Goal: Submit feedback/report problem

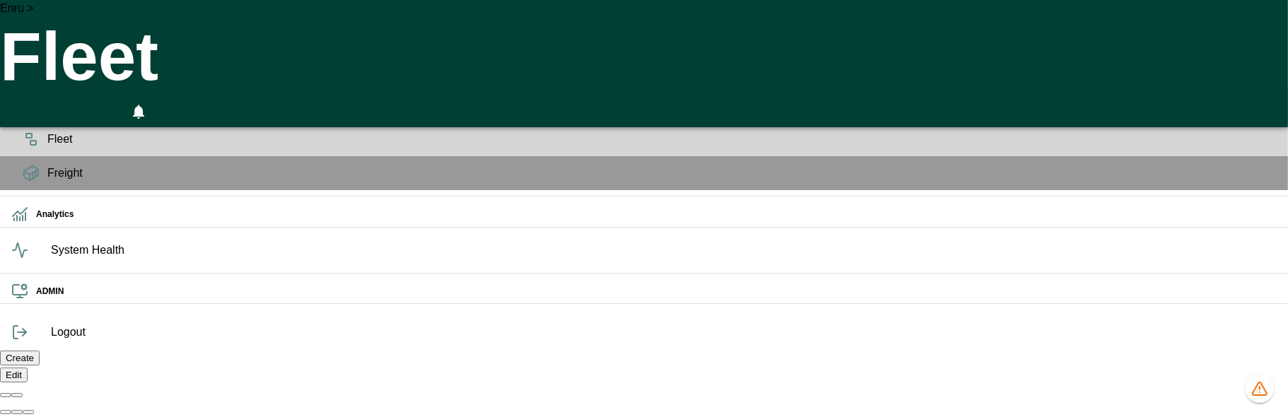
scroll to position [0, 688]
click at [144, 105] on icon "button" at bounding box center [138, 112] width 11 height 14
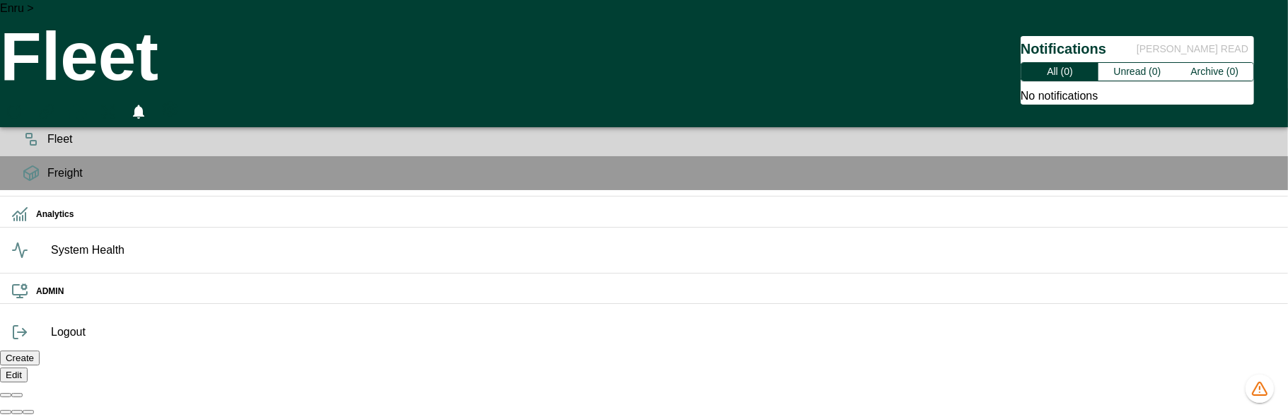
click at [1218, 19] on div at bounding box center [644, 208] width 1288 height 417
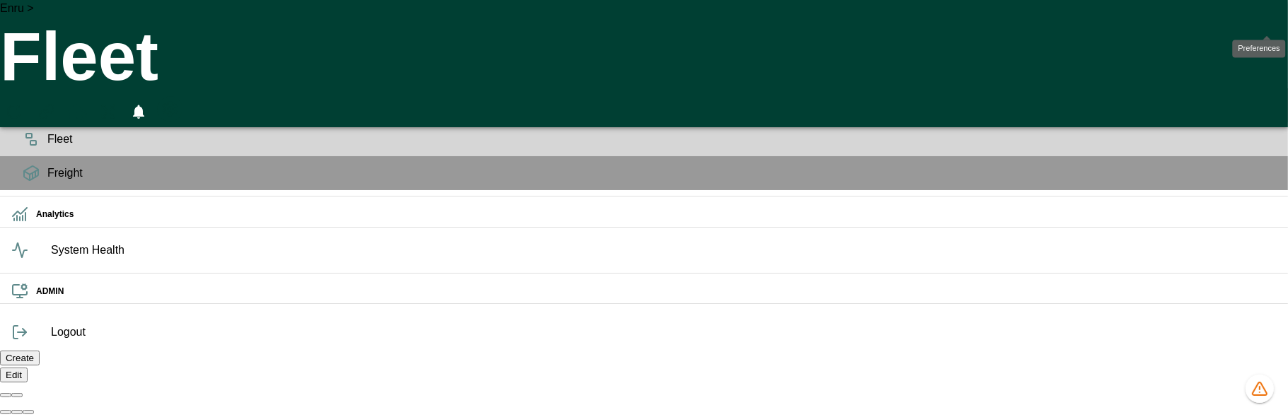
click at [178, 100] on icon "Preferences" at bounding box center [169, 108] width 17 height 17
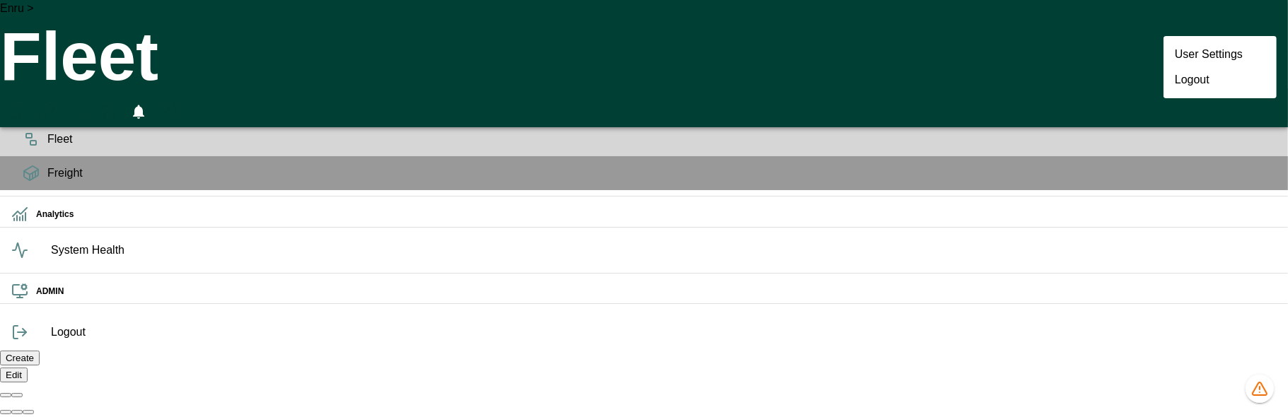
click at [1270, 20] on div at bounding box center [644, 208] width 1288 height 417
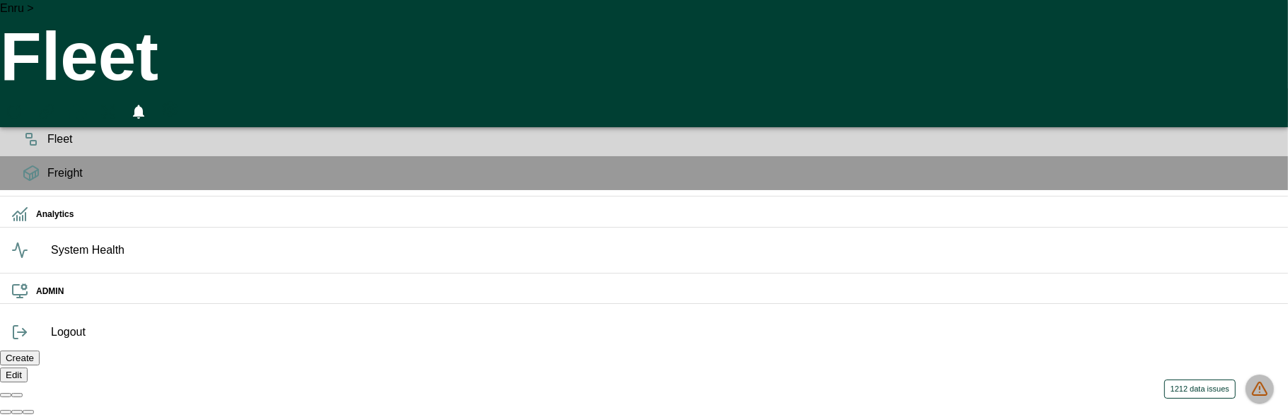
click at [1260, 385] on icon "1212 data issues" at bounding box center [1259, 389] width 17 height 17
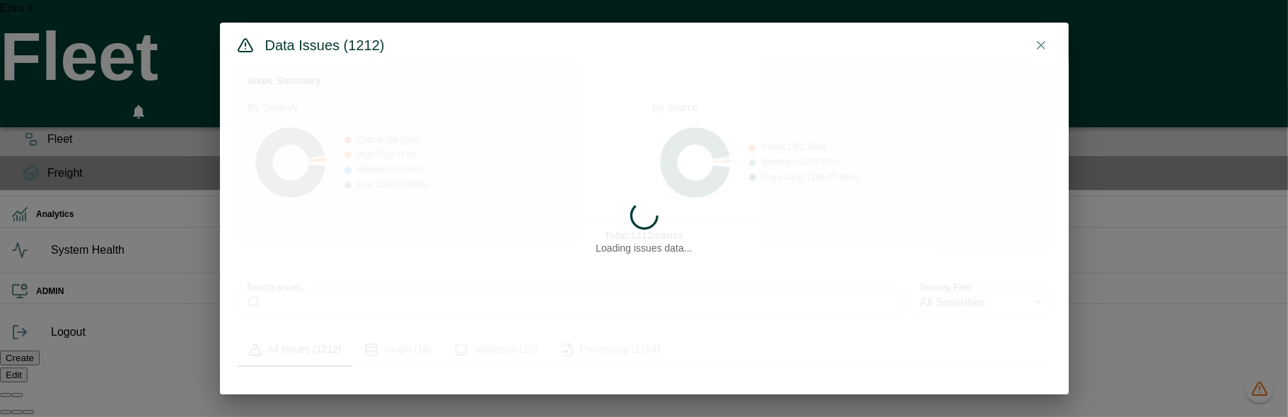
click at [506, 343] on div "Loading issues data..." at bounding box center [644, 228] width 849 height 332
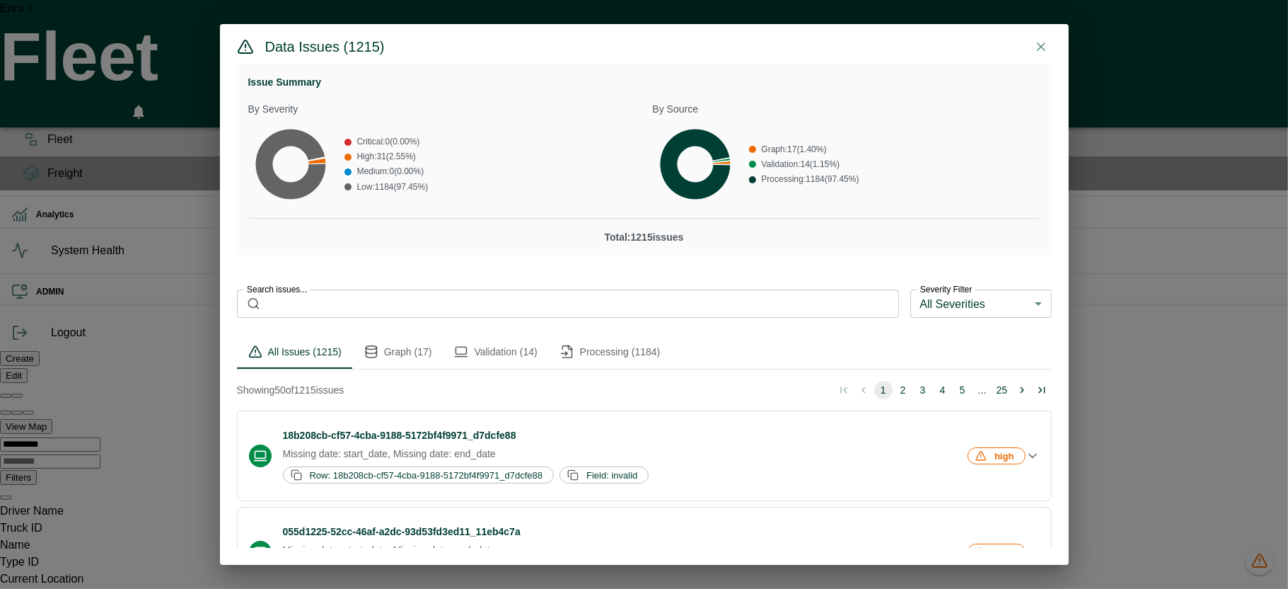
click at [636, 349] on button "Processing (1184)" at bounding box center [610, 352] width 123 height 34
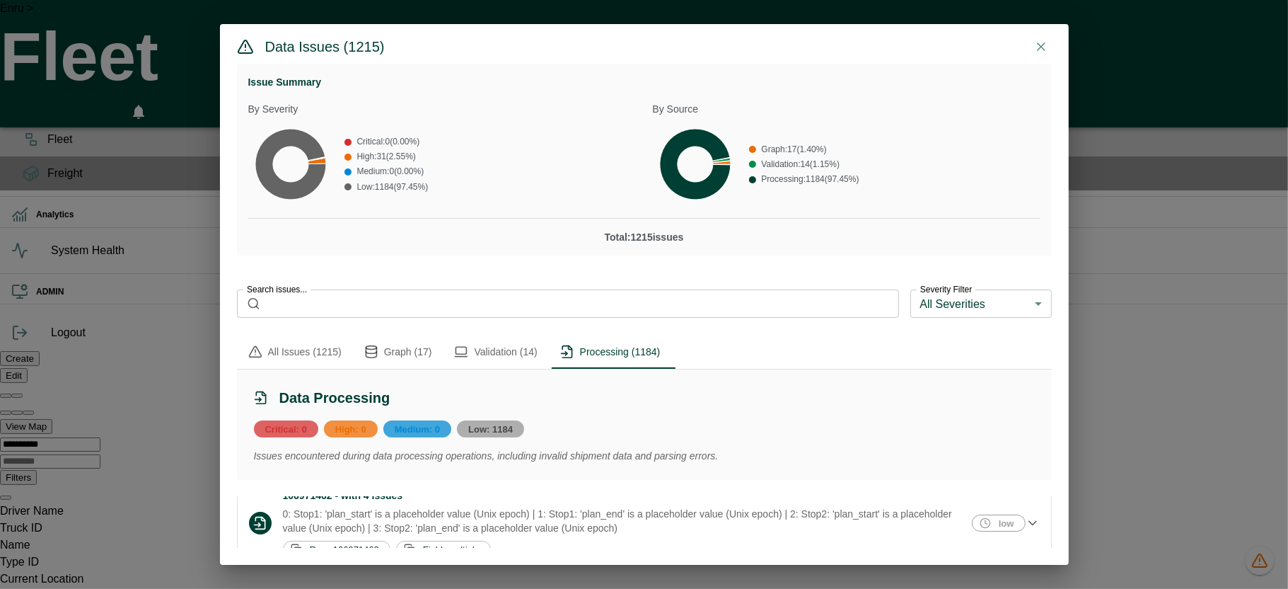
scroll to position [167, 0]
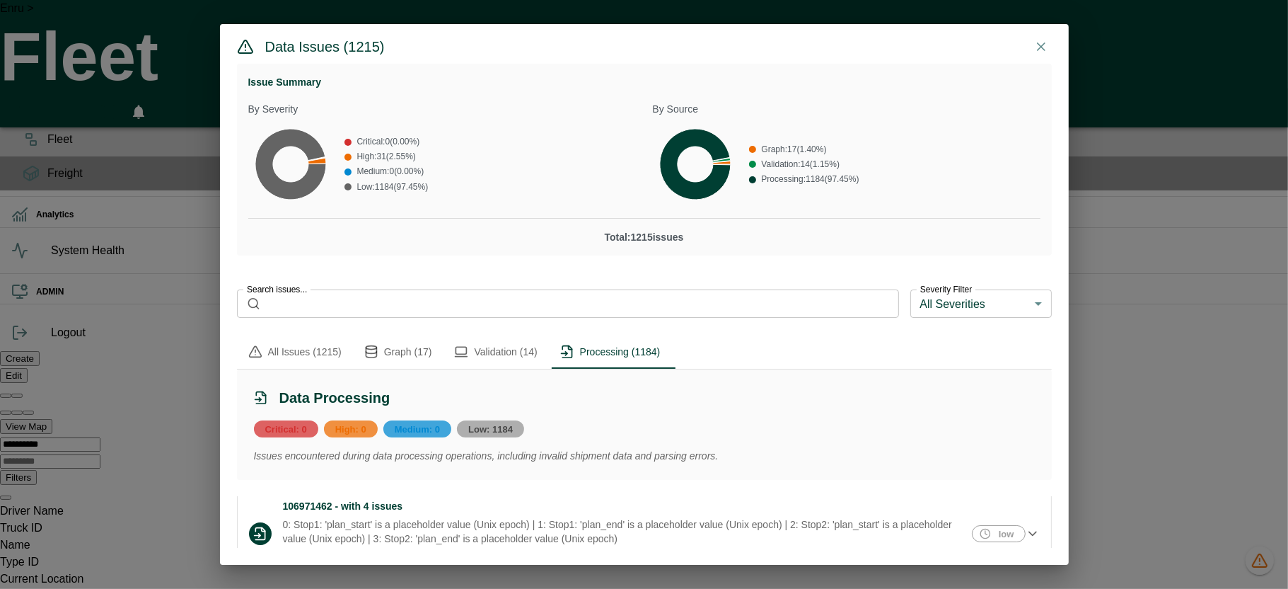
click at [486, 351] on button "Validation (14)" at bounding box center [495, 352] width 105 height 34
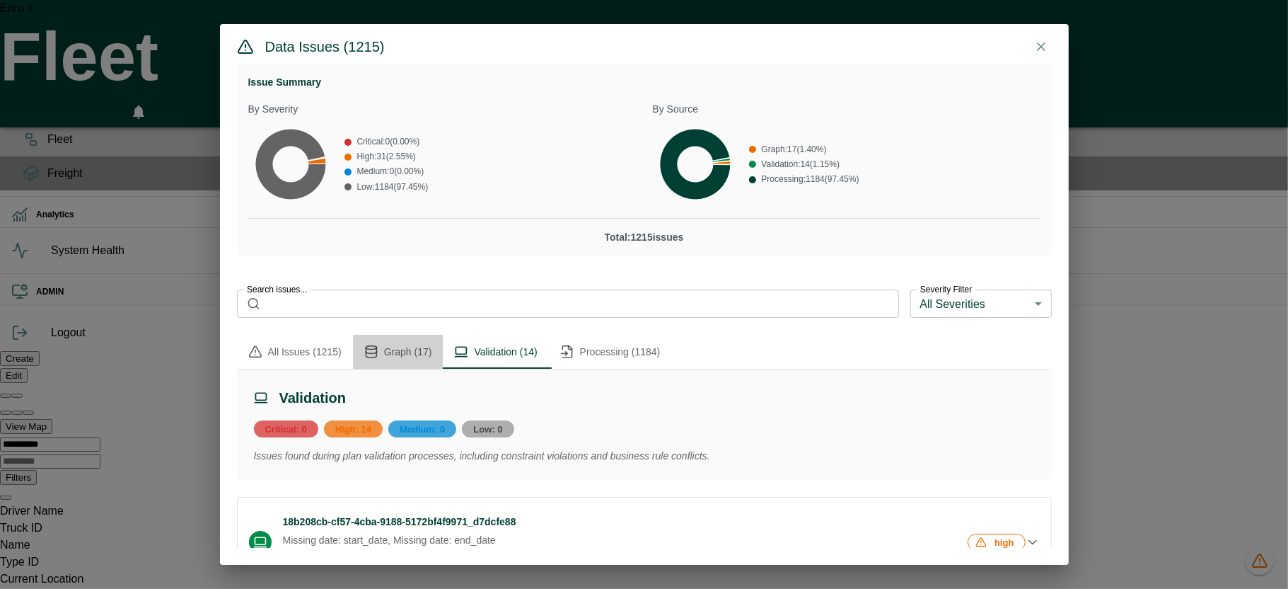
click at [403, 349] on button "Graph (17)" at bounding box center [398, 352] width 91 height 34
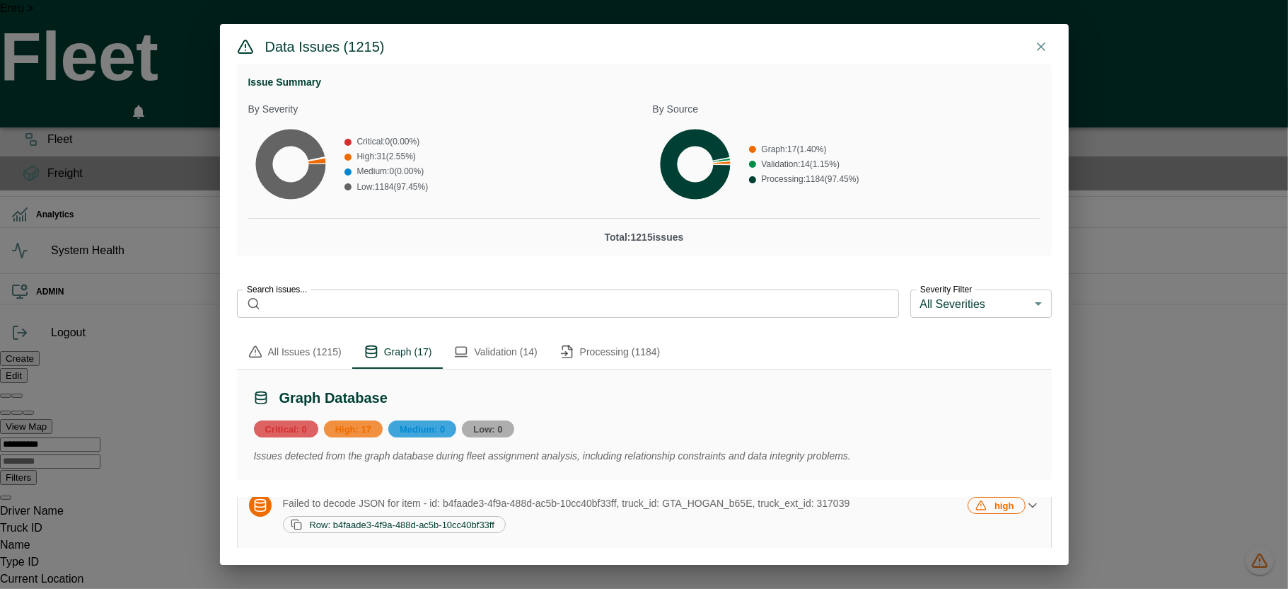
scroll to position [11, 0]
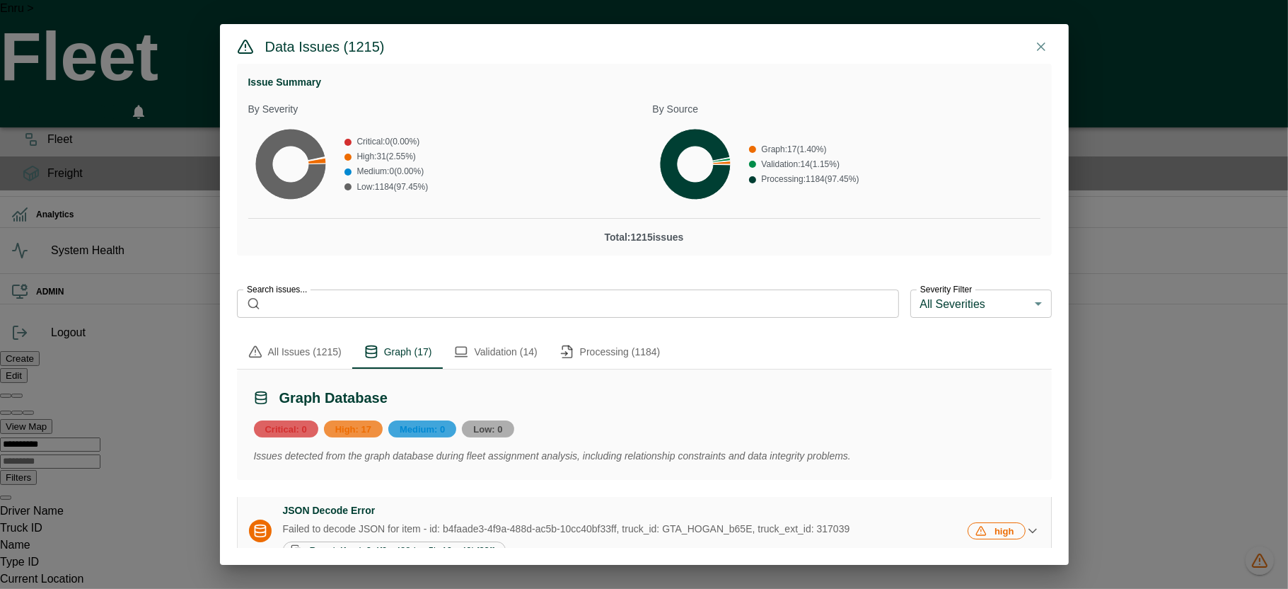
click at [543, 417] on p "Failed to decode JSON for item - id: b4faade3-4f9a-488d-ac5b-10cc40bf33ff, truc…" at bounding box center [624, 528] width 683 height 14
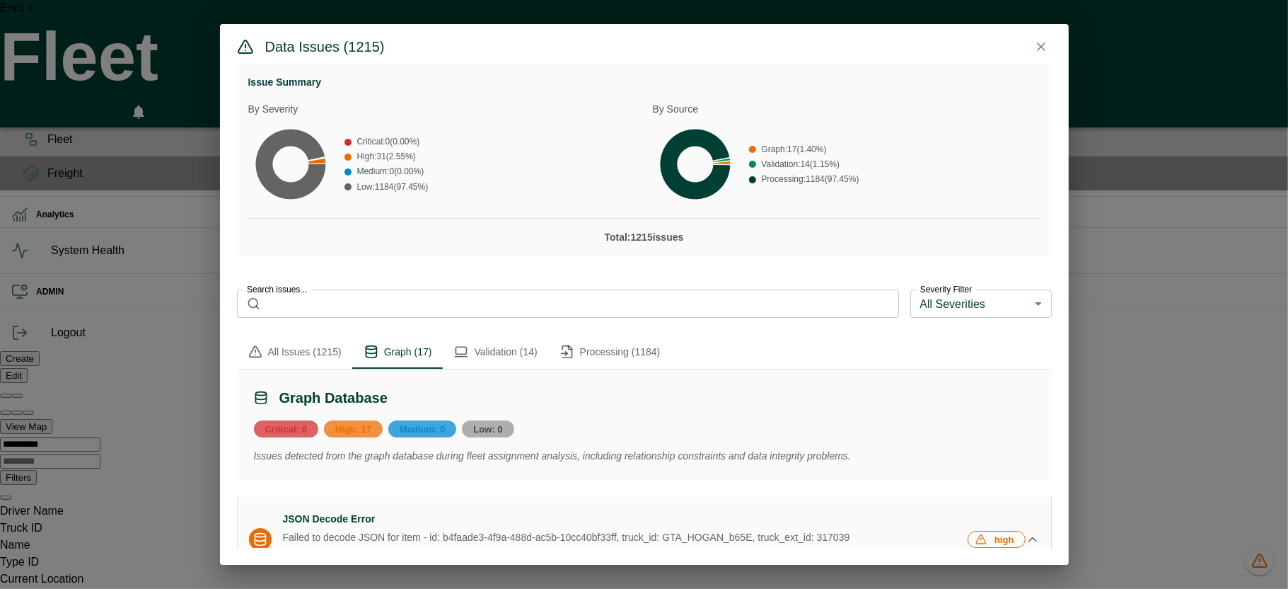
click at [529, 417] on p "Failed to decode JSON for item - id: b4faade3-4f9a-488d-ac5b-10cc40bf33ff, truc…" at bounding box center [624, 537] width 683 height 14
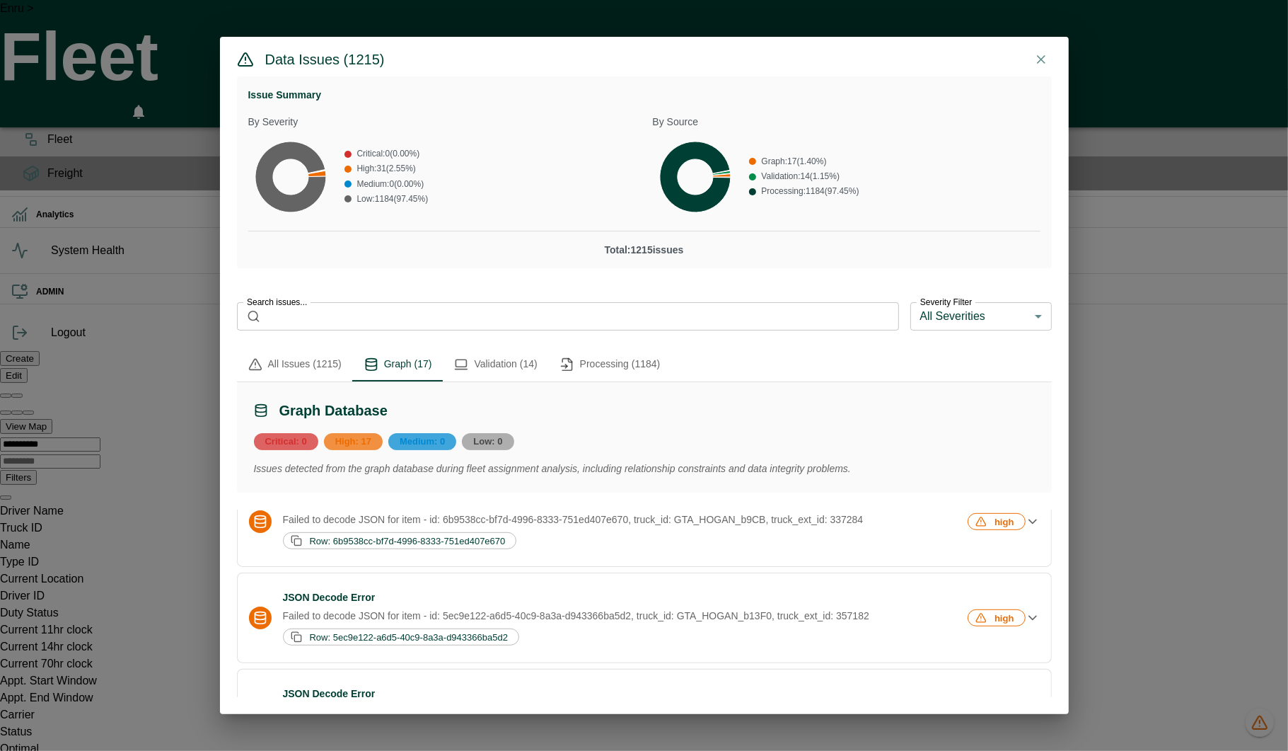
scroll to position [1499, 0]
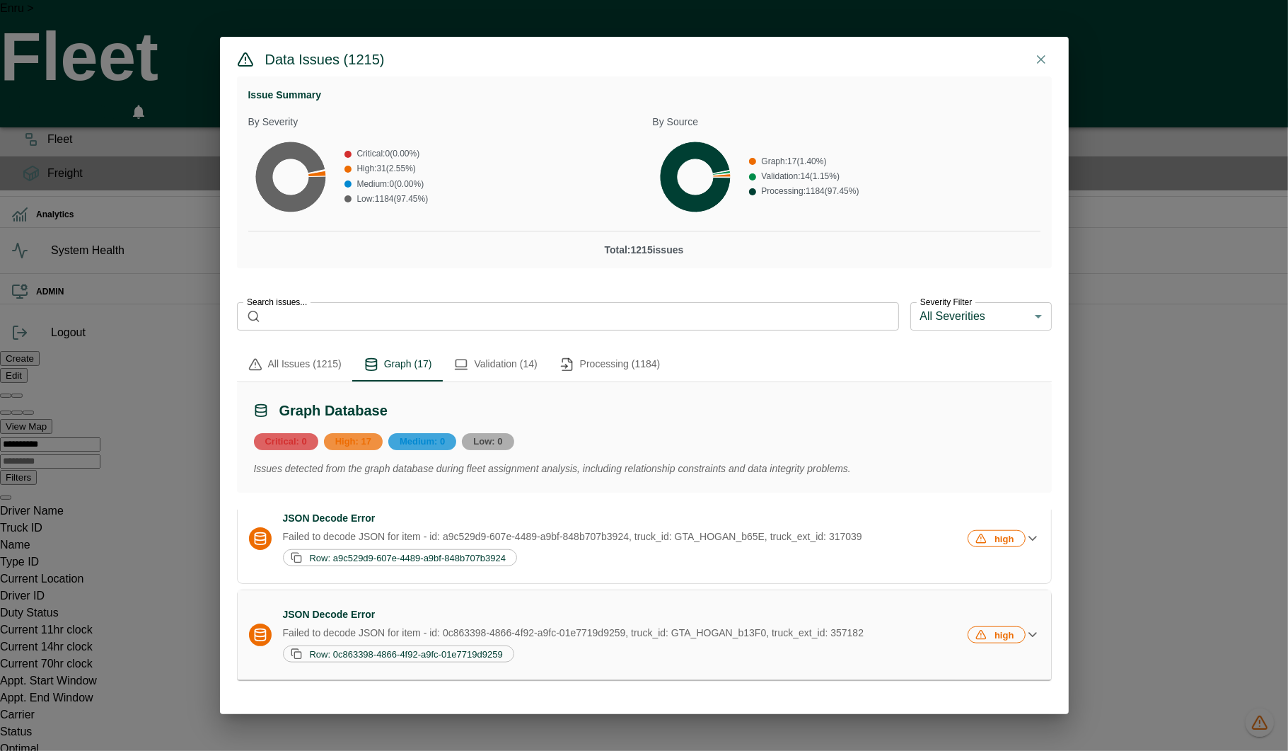
click at [575, 417] on div "Row: 0c863398-4866-4f92-a9fc-01e7719d9259" at bounding box center [624, 653] width 683 height 17
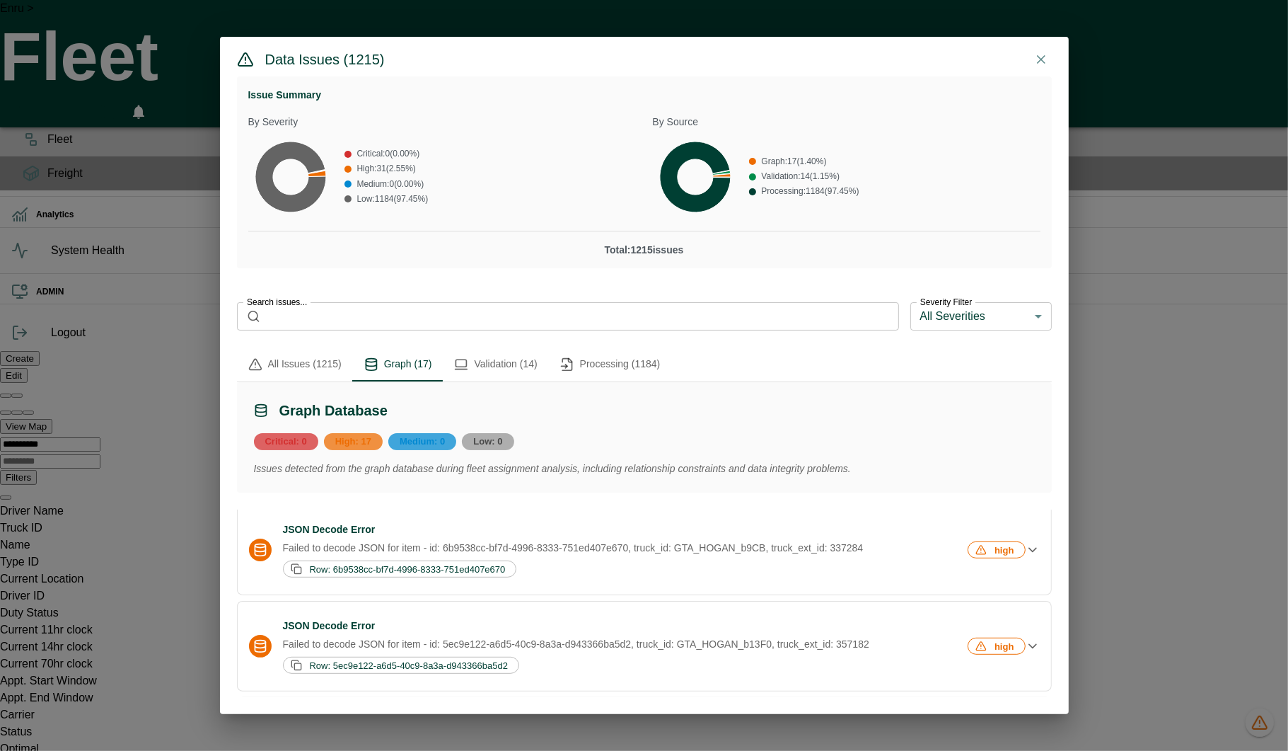
scroll to position [0, 0]
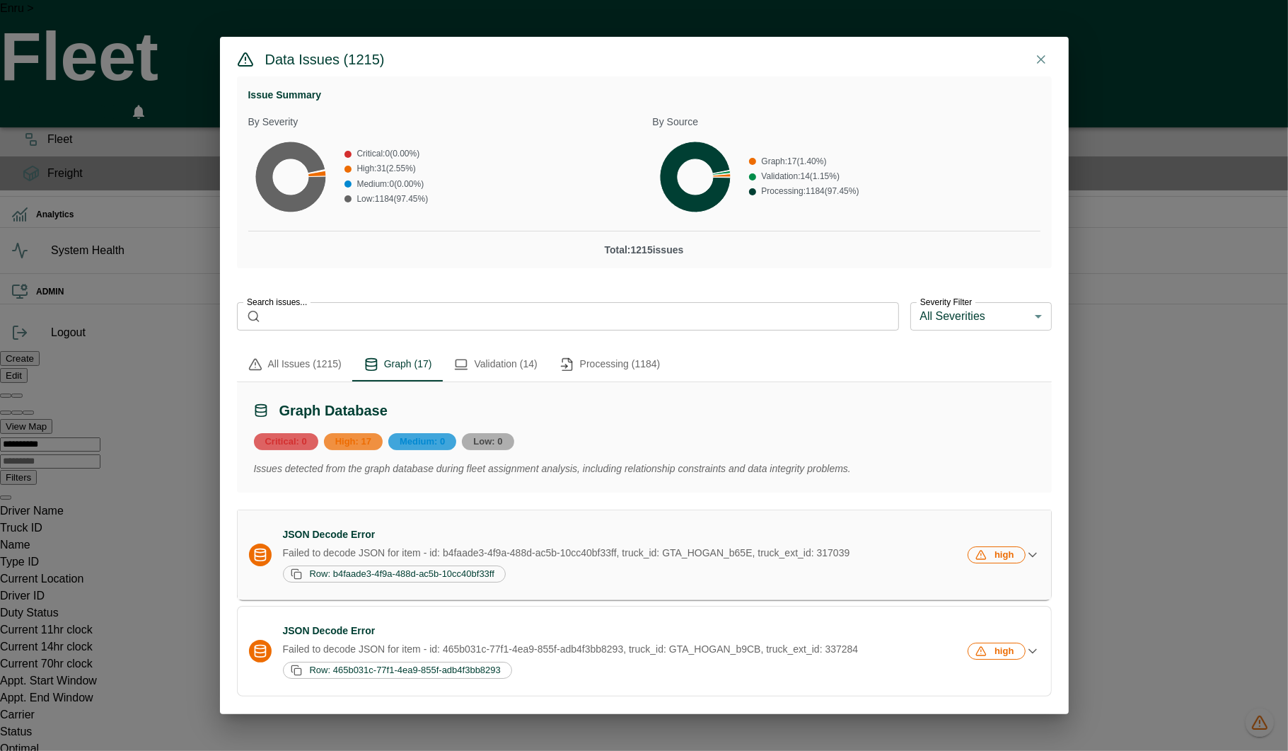
click at [502, 417] on p "Failed to decode JSON for item - id: b4faade3-4f9a-488d-ac5b-10cc40bf33ff, truc…" at bounding box center [624, 552] width 683 height 14
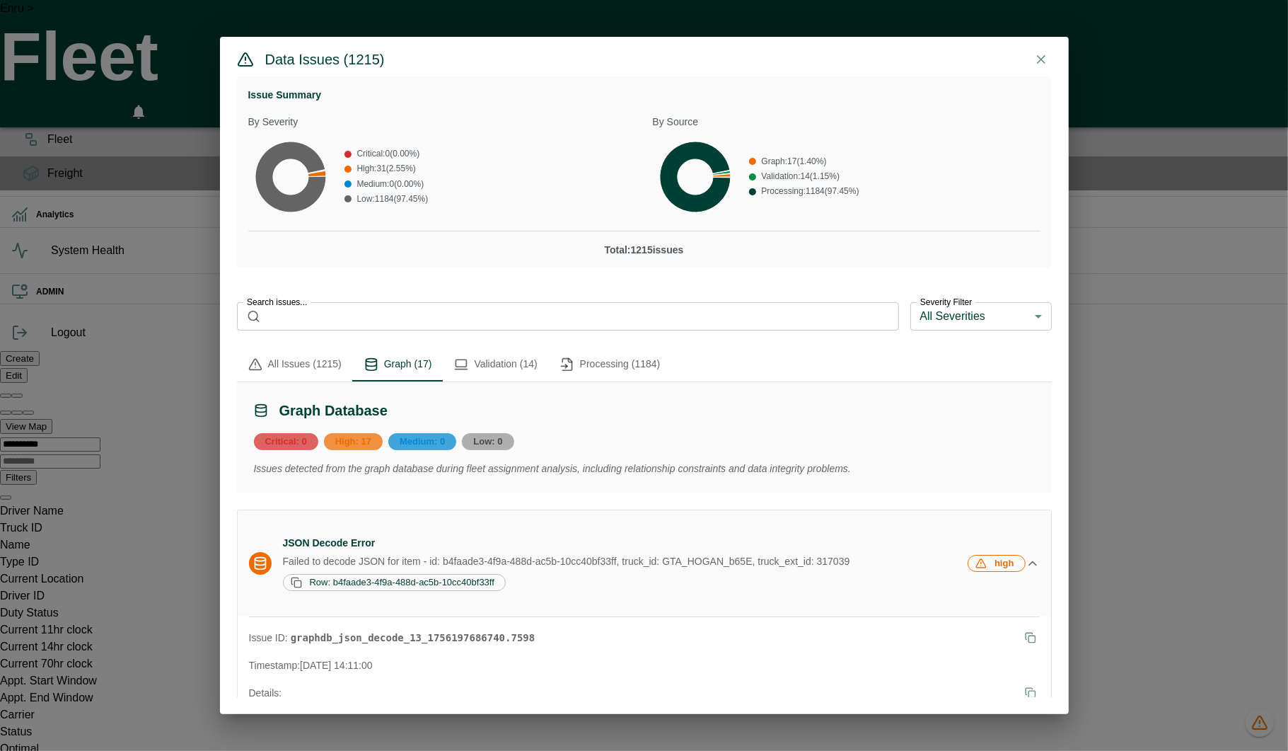
click at [518, 417] on div "Row: b4faade3-4f9a-488d-ac5b-10cc40bf33ff" at bounding box center [624, 582] width 683 height 17
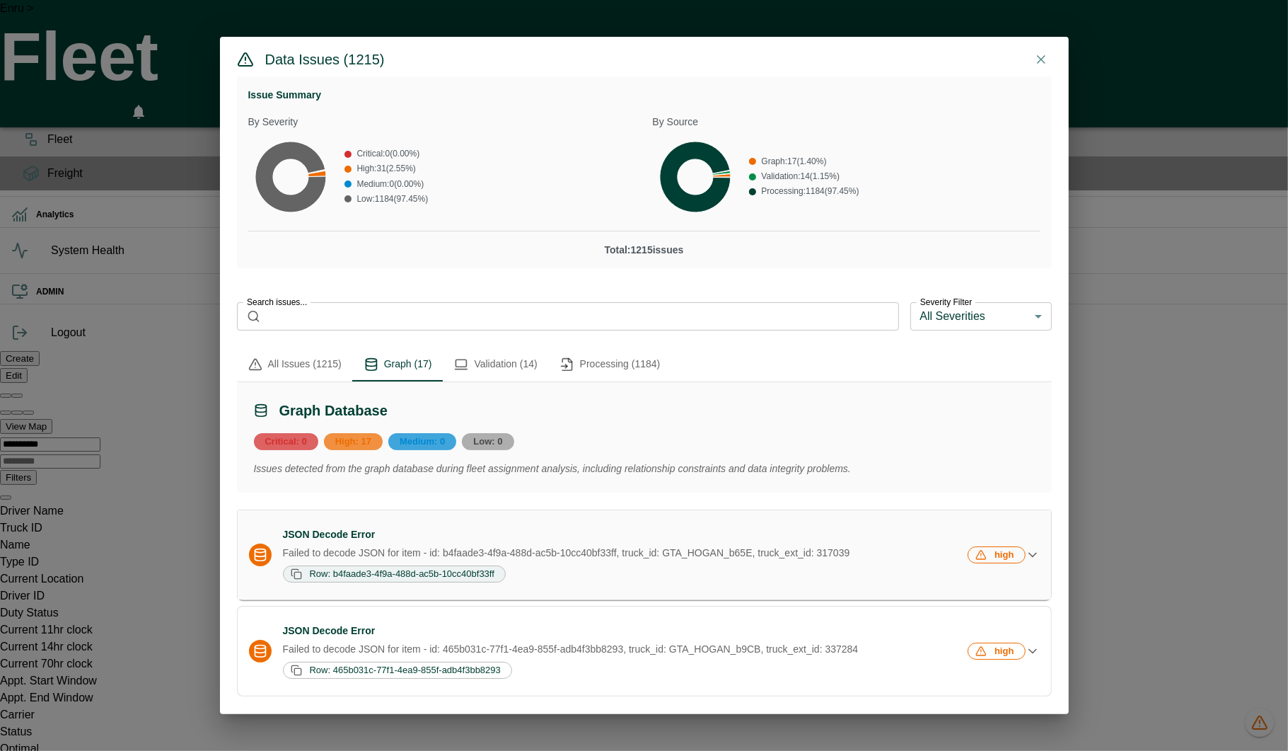
click at [460, 417] on span "Row: b4faade3-4f9a-488d-ac5b-10cc40bf33ff" at bounding box center [402, 573] width 195 height 11
click at [535, 417] on h6 "JSON Decode Error" at bounding box center [624, 535] width 683 height 16
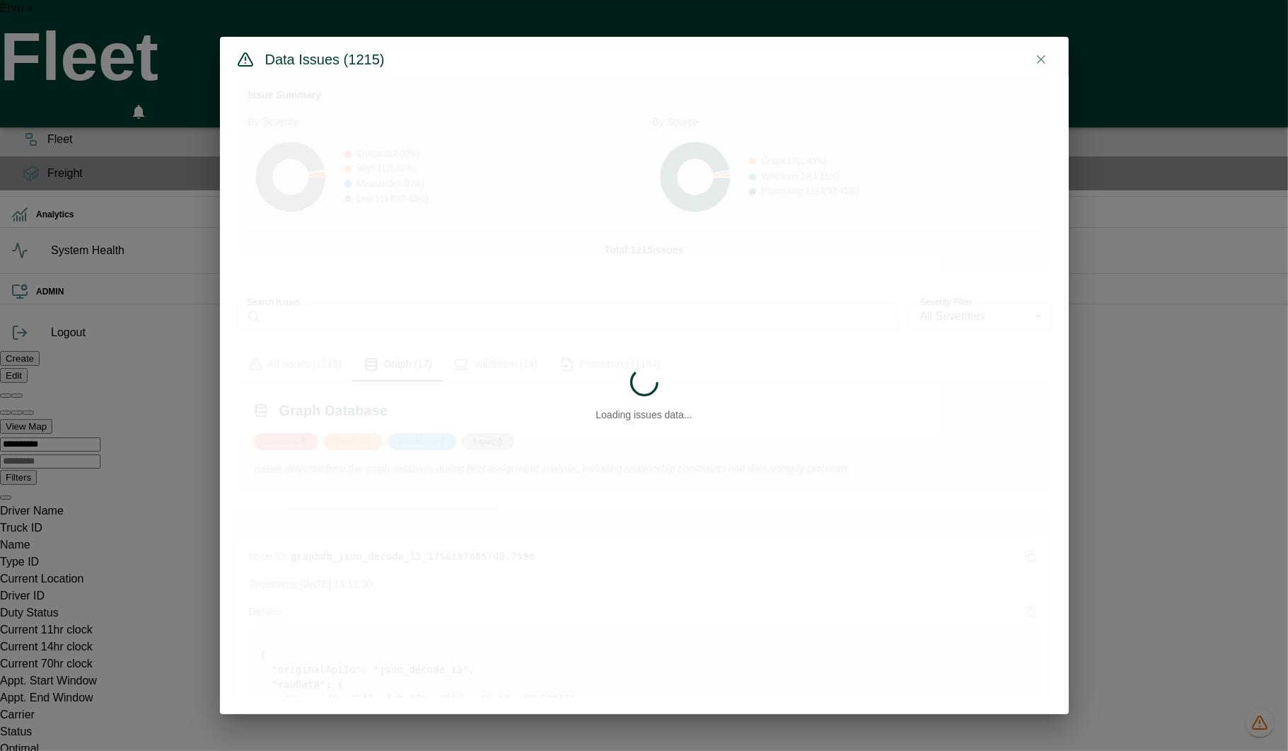
scroll to position [83, 0]
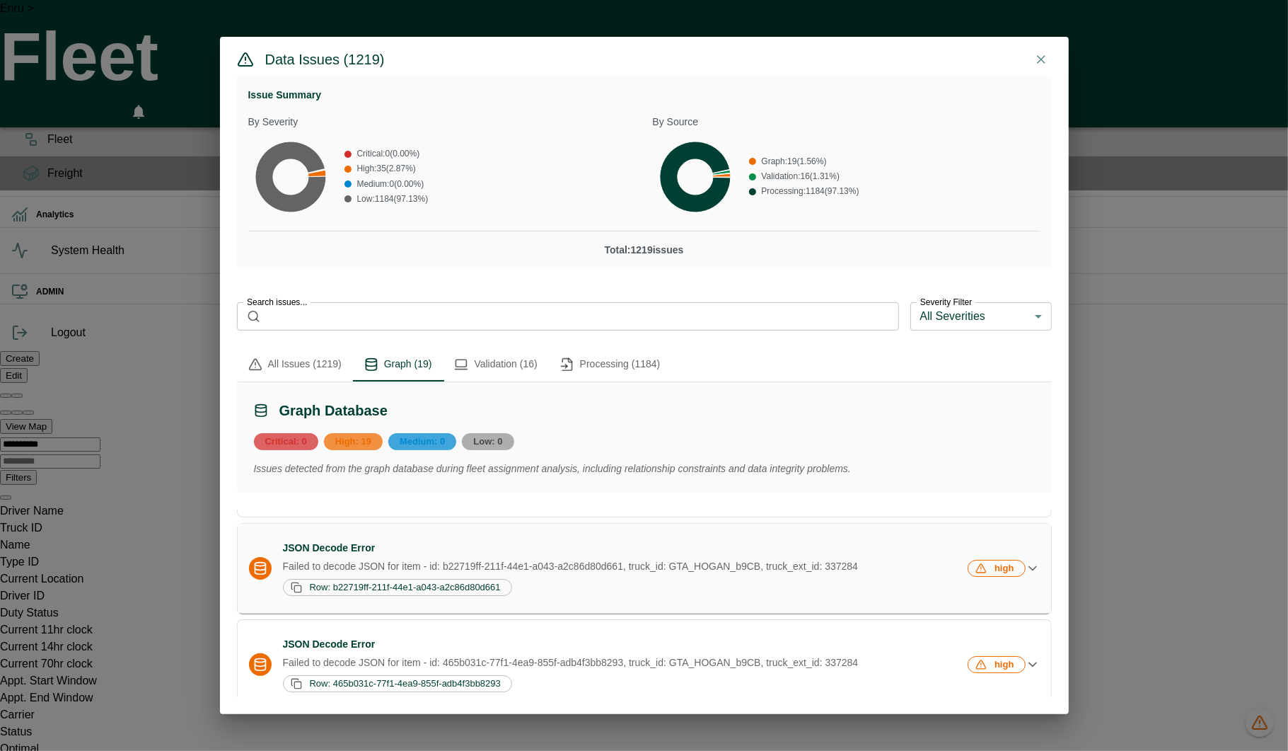
click at [439, 417] on h6 "JSON Decode Error" at bounding box center [624, 548] width 683 height 16
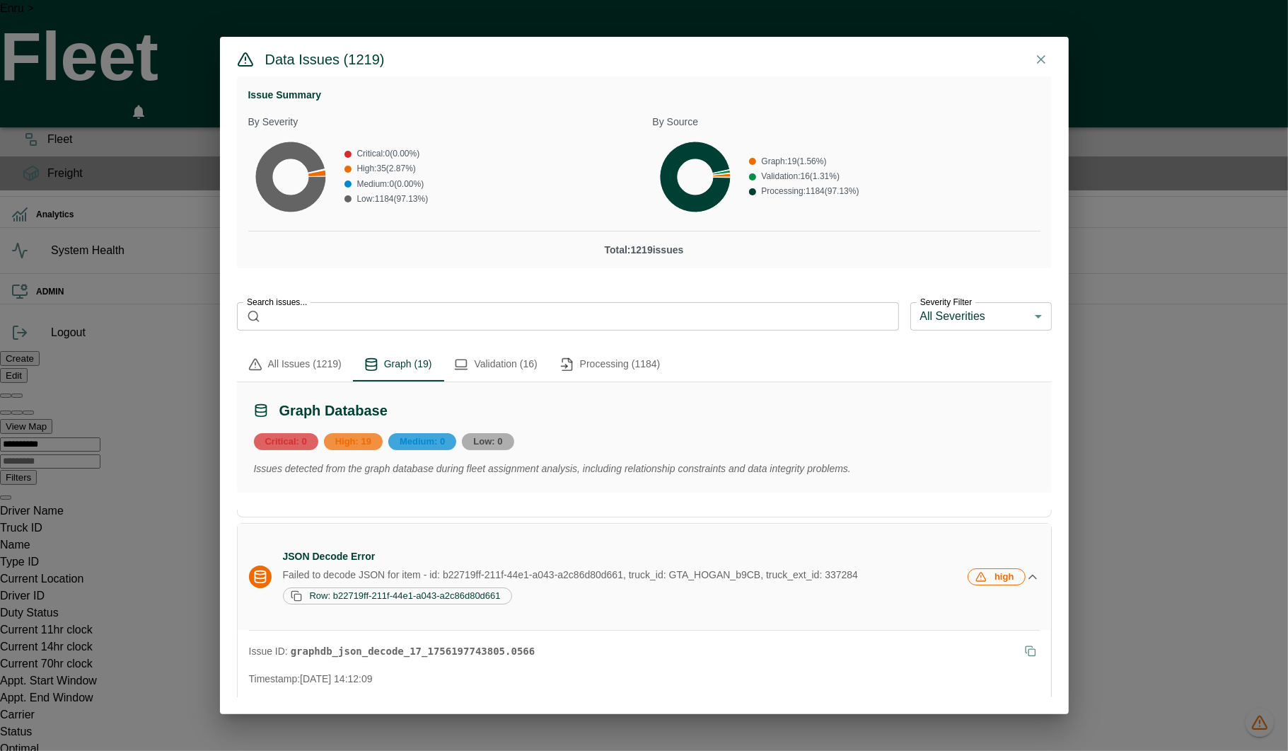
drag, startPoint x: 627, startPoint y: 578, endPoint x: 475, endPoint y: 579, distance: 152.1
click at [475, 417] on p "Failed to decode JSON for item - id: b22719ff-211f-44e1-a043-a2c86d80d661, truc…" at bounding box center [624, 574] width 683 height 14
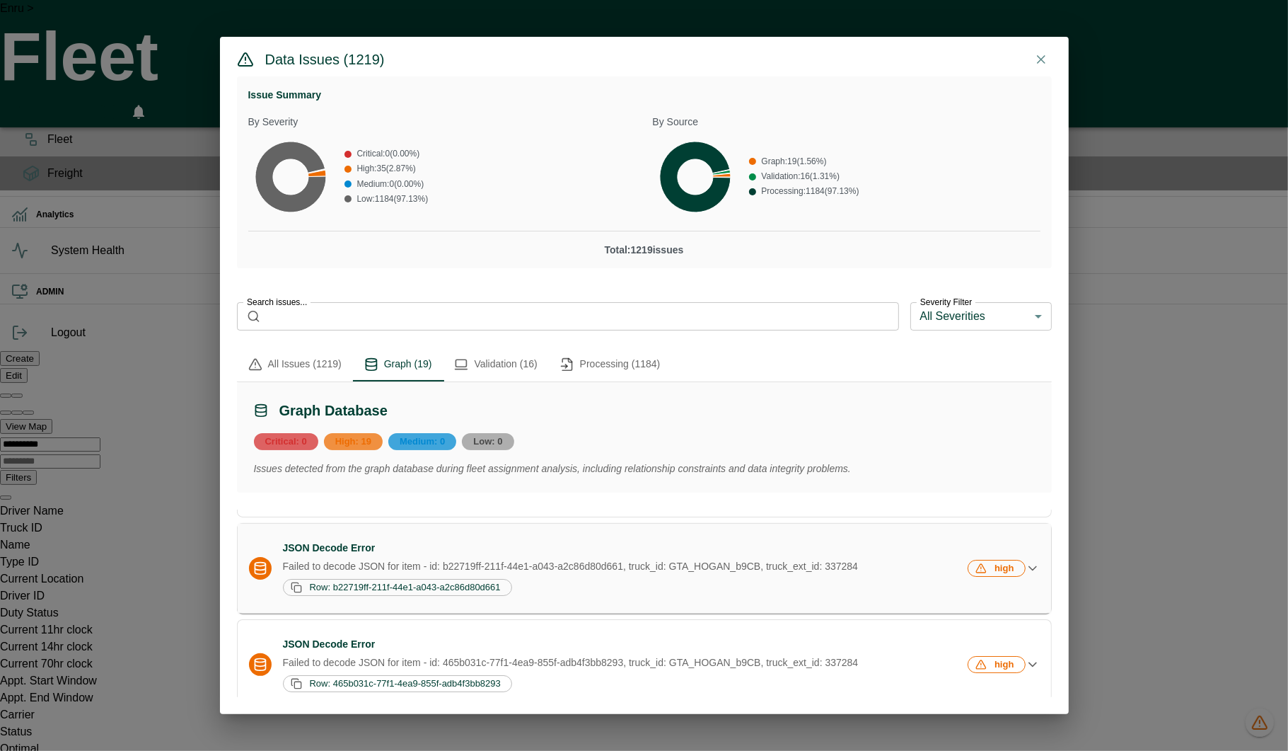
click at [475, 417] on div "JSON Decode Error Failed to decode JSON for item - id: b22719ff-211f-44e1-a043-…" at bounding box center [624, 567] width 683 height 55
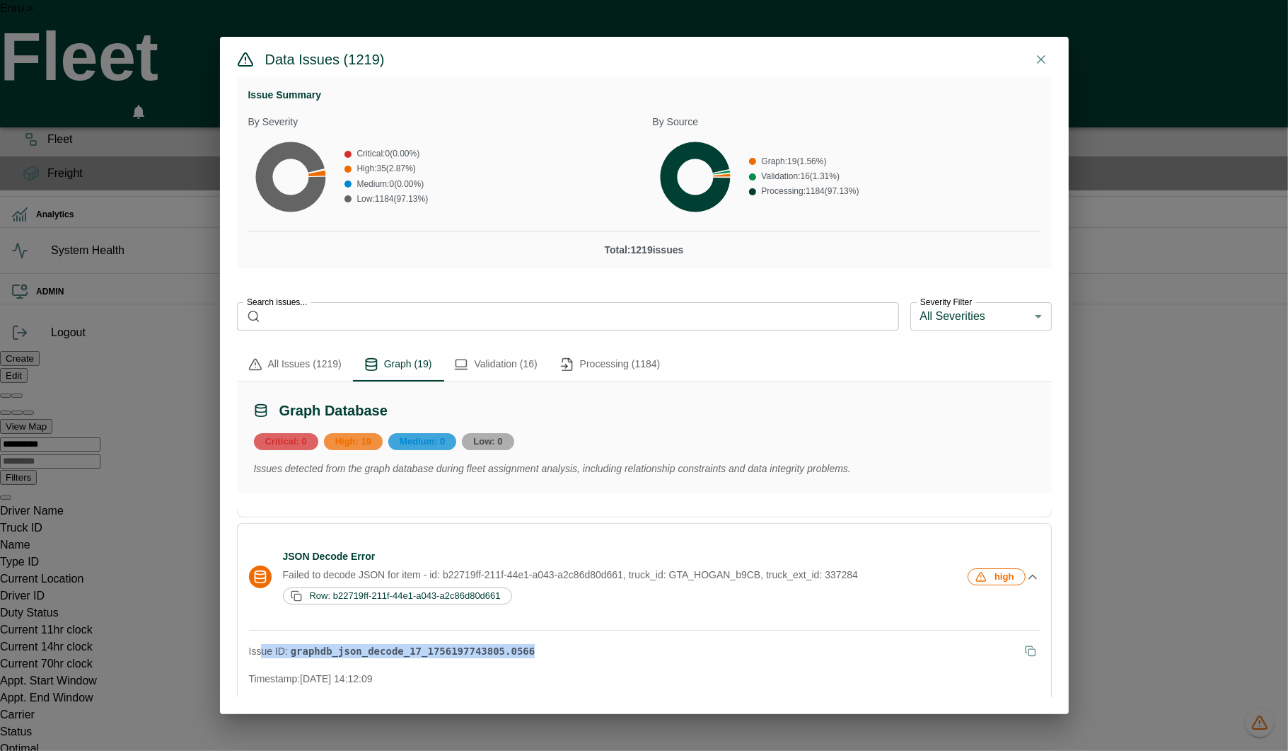
drag, startPoint x: 542, startPoint y: 660, endPoint x: 262, endPoint y: 655, distance: 279.5
click at [263, 417] on div "Issue ID: graphdb_json_decode_17_1756197743805.0566" at bounding box center [644, 651] width 791 height 18
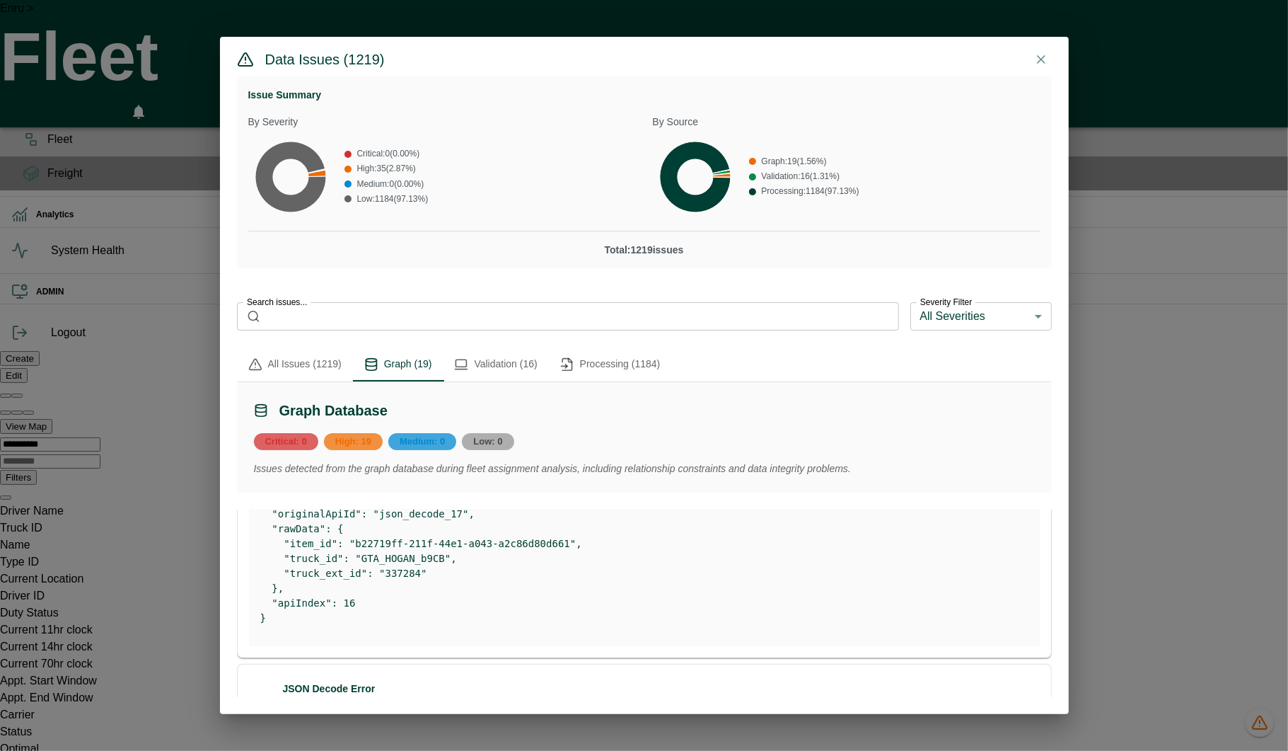
scroll to position [11, 0]
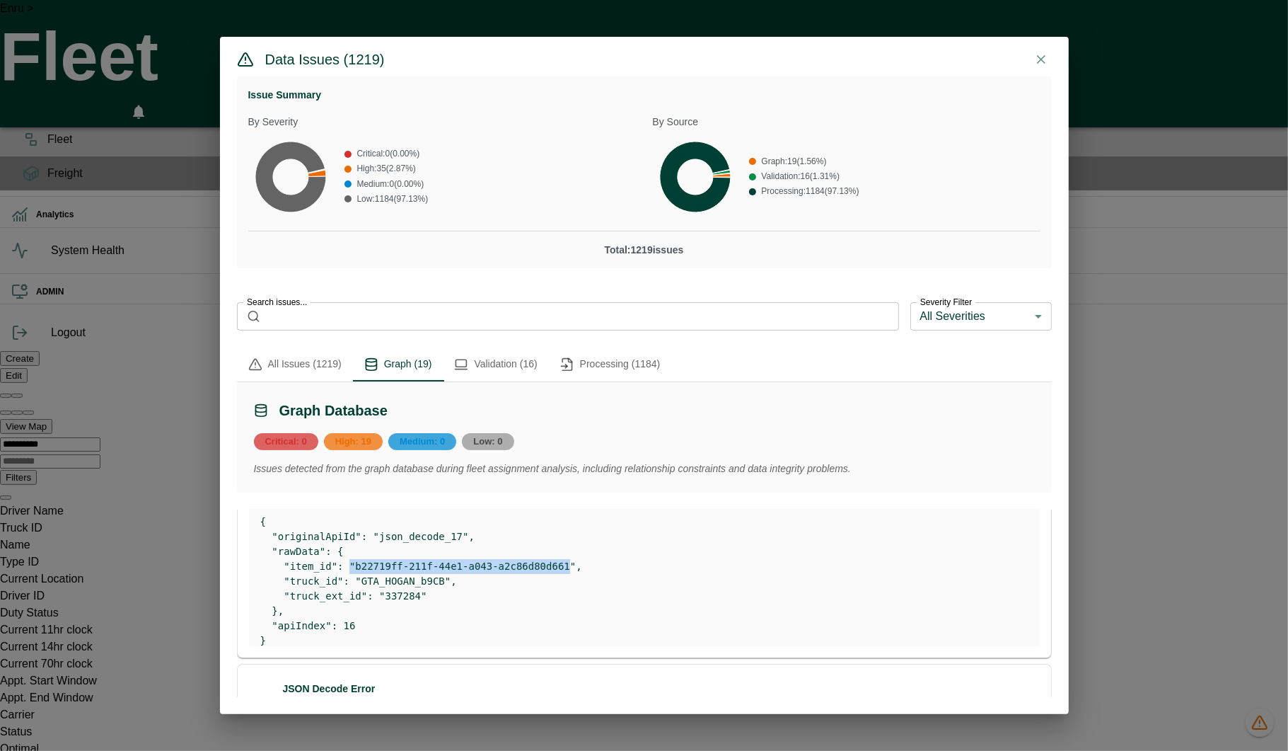
drag, startPoint x: 569, startPoint y: 571, endPoint x: 352, endPoint y: 568, distance: 217.2
click at [352, 417] on pre "{ "originalApiId": "json_decode_17", "rawData": { "item_id": "b22719ff-211f-44e…" at bounding box center [644, 581] width 768 height 134
copy pre ""b22719ff-211f-44e1-a043-a2c86d80d661"
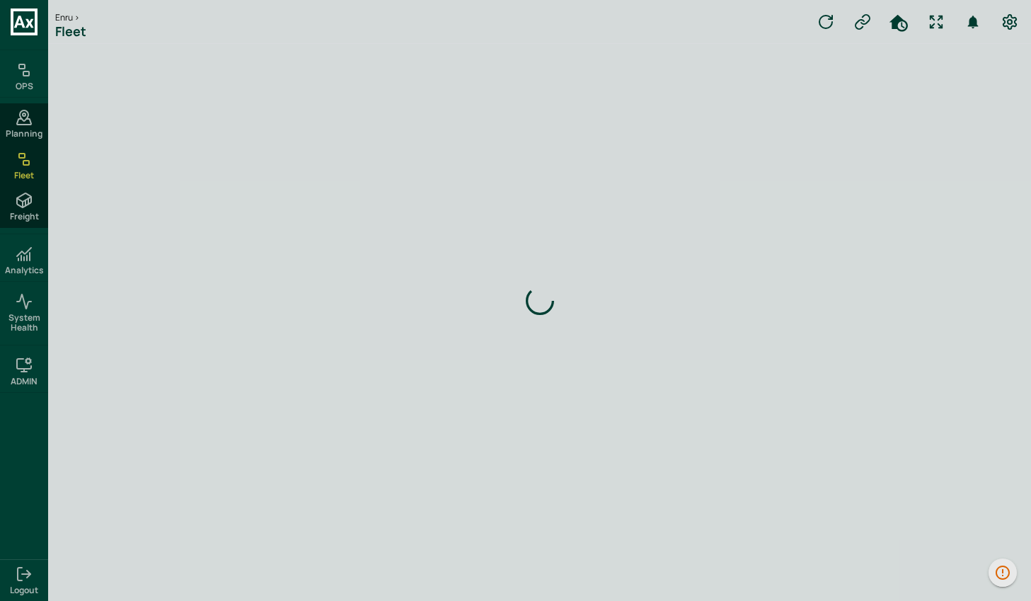
click at [1001, 576] on div "Loading indicator" at bounding box center [539, 300] width 983 height 601
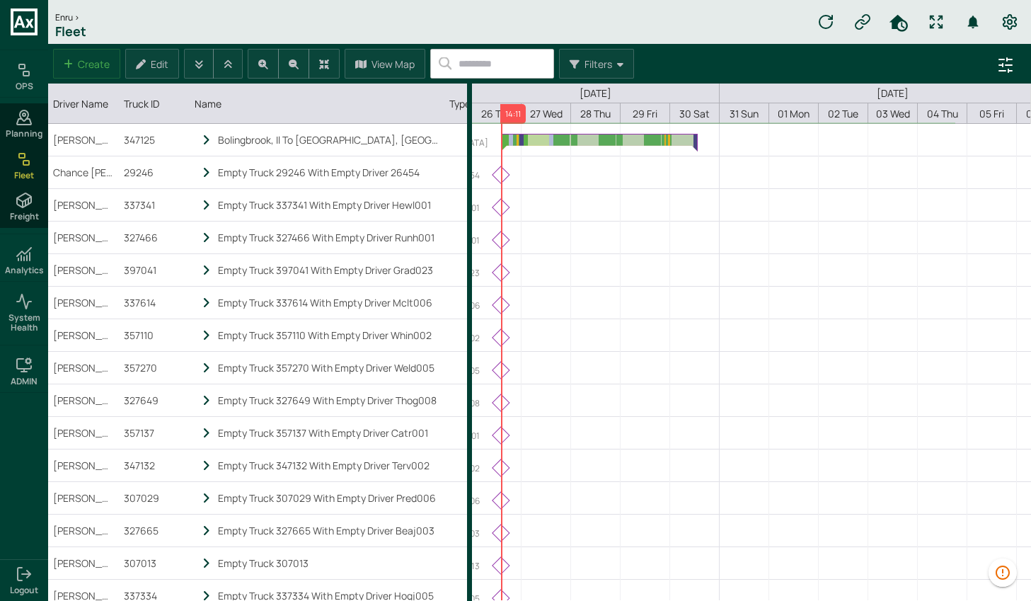
scroll to position [0, 336]
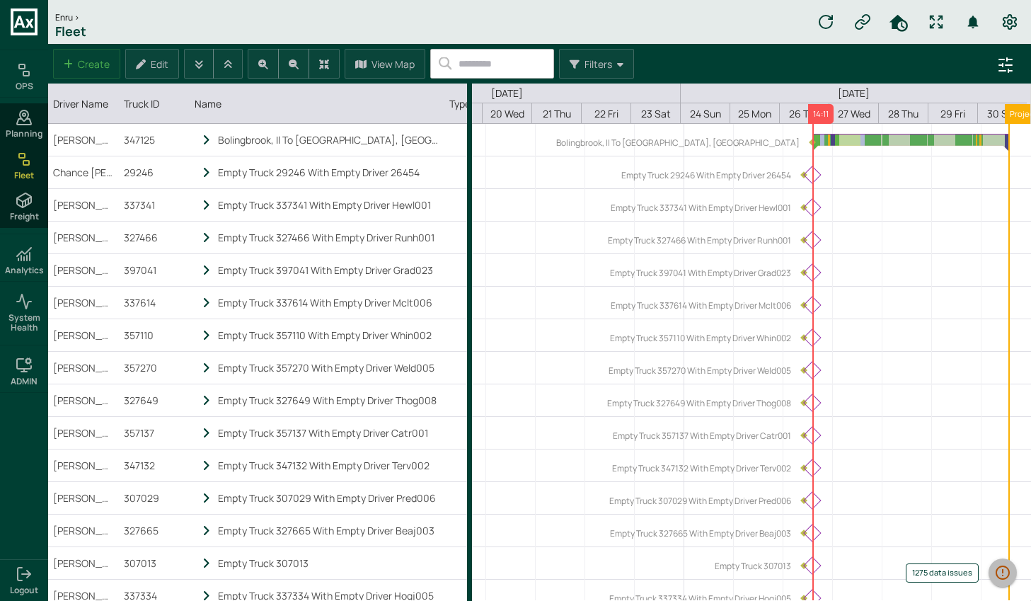
click at [1000, 569] on icon "1275 data issues" at bounding box center [1002, 572] width 17 height 17
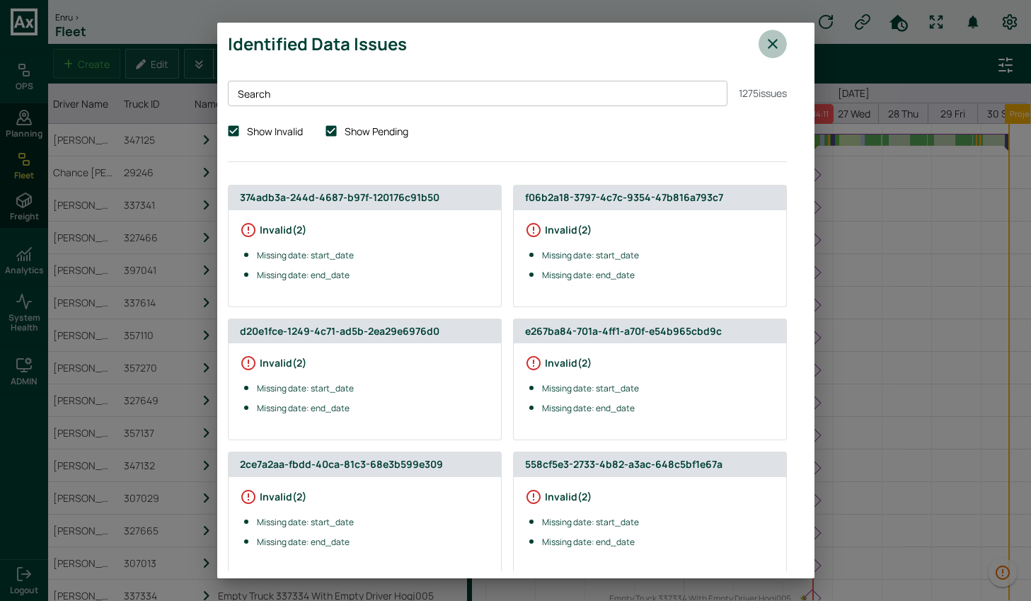
click at [761, 42] on button "close" at bounding box center [772, 44] width 28 height 28
